Goal: Navigation & Orientation: Find specific page/section

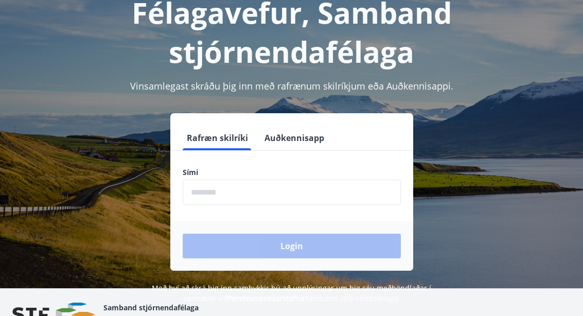
scroll to position [78, 0]
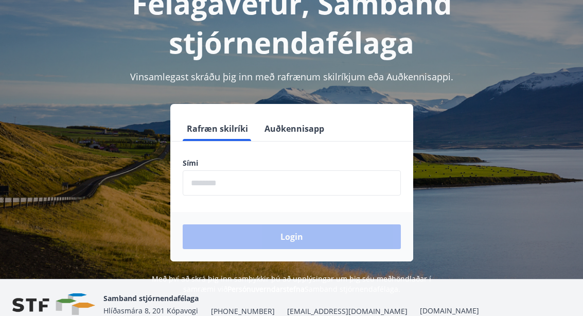
click at [302, 178] on input "phone" at bounding box center [292, 183] width 218 height 25
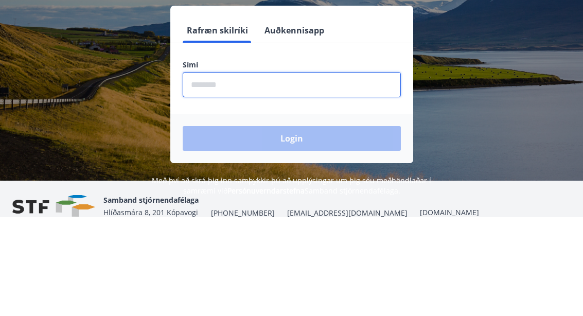
type input "********"
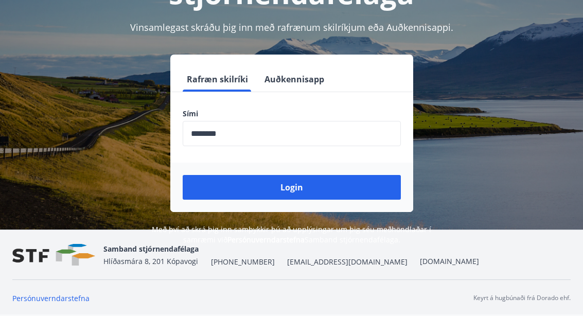
click at [348, 192] on button "Login" at bounding box center [292, 187] width 218 height 25
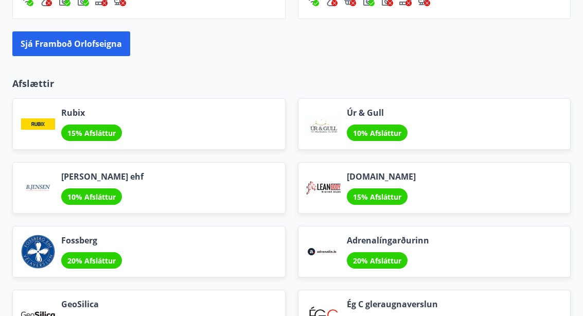
scroll to position [1180, 0]
click at [532, 256] on div "Adrenalíngarðurinn 20% Afsláttur" at bounding box center [434, 251] width 273 height 51
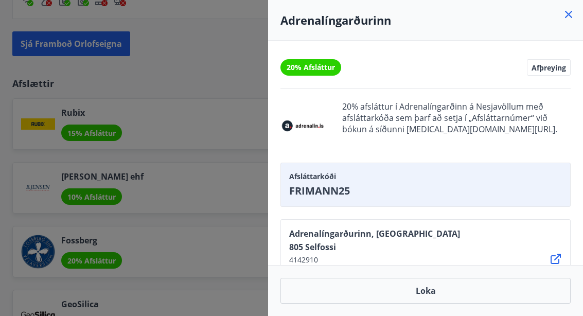
click at [572, 16] on icon at bounding box center [568, 14] width 12 height 12
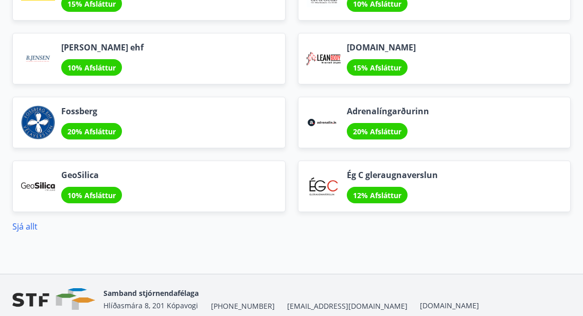
scroll to position [1304, 0]
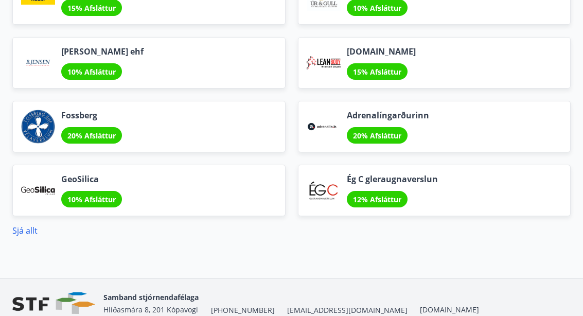
click at [29, 228] on link "Sjá allt" at bounding box center [24, 230] width 25 height 11
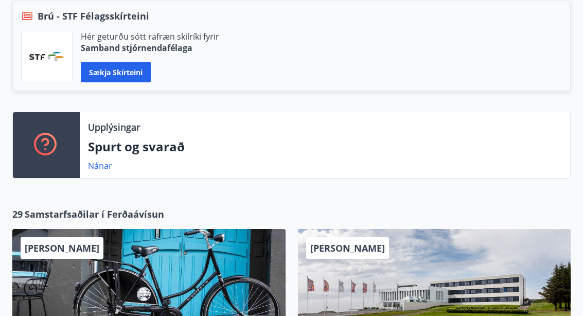
scroll to position [274, 0]
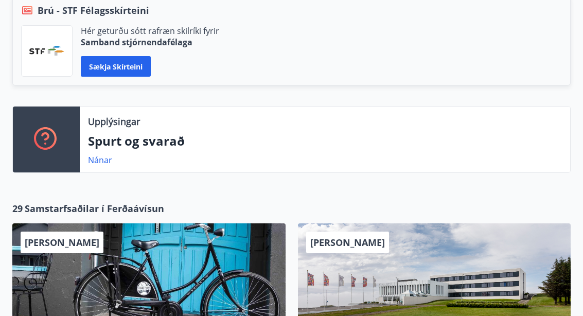
click at [99, 206] on span "Samstarfsaðilar í Ferðaávísun" at bounding box center [94, 208] width 139 height 13
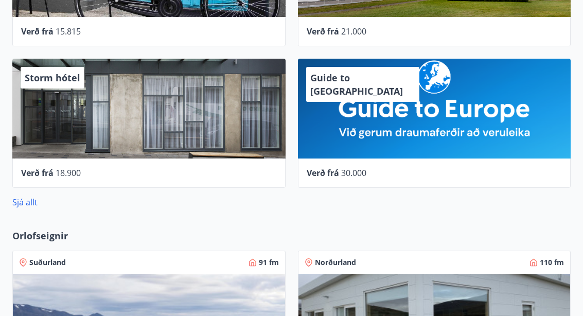
scroll to position [581, 0]
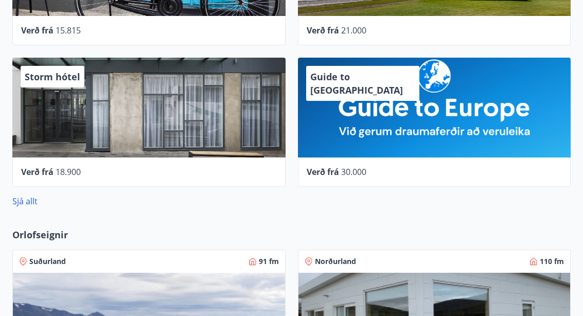
click at [26, 203] on link "Sjá allt" at bounding box center [24, 200] width 25 height 11
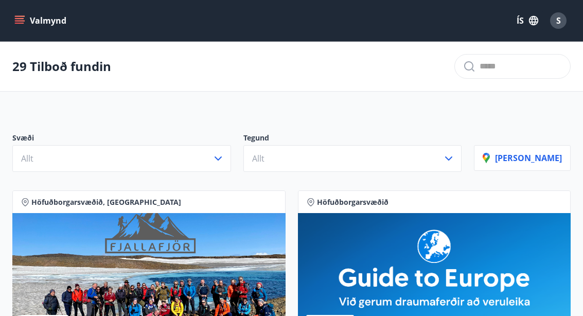
click at [26, 19] on button "Valmynd" at bounding box center [41, 20] width 58 height 19
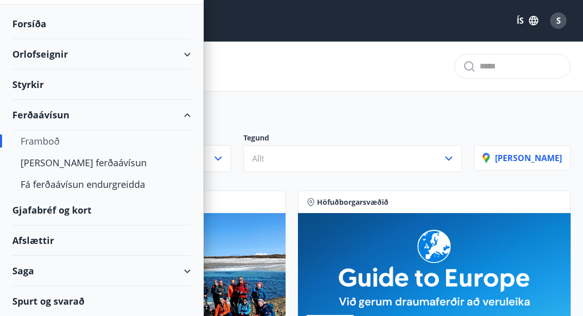
scroll to position [37, 0]
click at [65, 213] on div "Gjafabréf og kort" at bounding box center [101, 210] width 178 height 30
